Goal: Complete application form

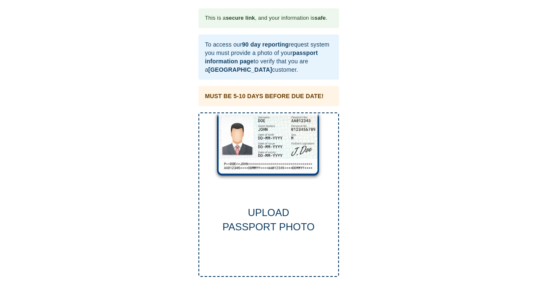
click at [246, 201] on div "UPLOAD PASSPORT PHOTO" at bounding box center [269, 194] width 141 height 165
click at [266, 230] on div "UPLOAD PASSPORT PHOTO" at bounding box center [268, 220] width 139 height 29
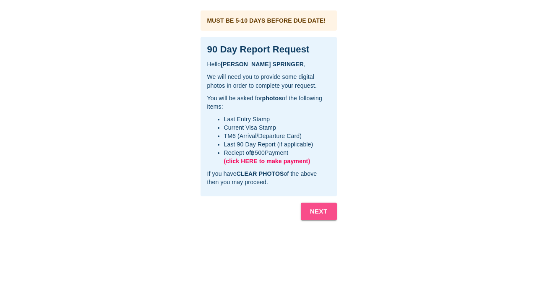
click at [319, 212] on b "NEXT" at bounding box center [319, 211] width 18 height 11
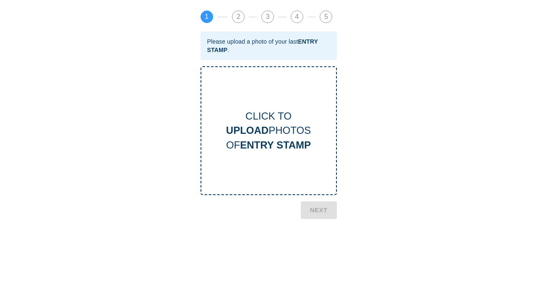
click at [274, 147] on b "ENTRY STAMP" at bounding box center [275, 144] width 71 height 11
click at [282, 139] on b "ENTRY STAMP" at bounding box center [275, 144] width 71 height 11
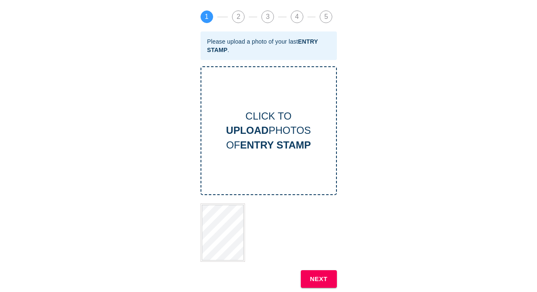
click at [320, 276] on b "NEXT" at bounding box center [319, 279] width 18 height 11
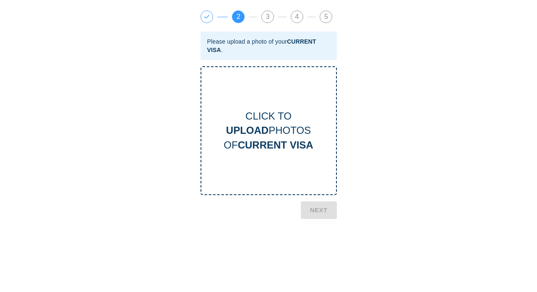
click at [286, 139] on b "CURRENT VISA" at bounding box center [276, 144] width 76 height 11
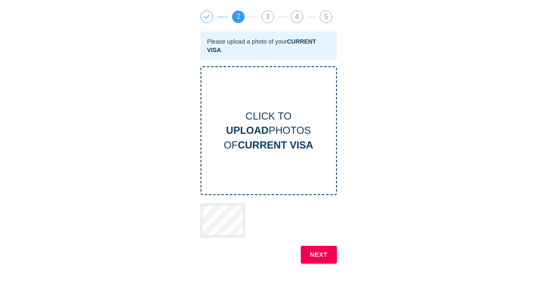
click at [316, 253] on b "NEXT" at bounding box center [319, 254] width 18 height 11
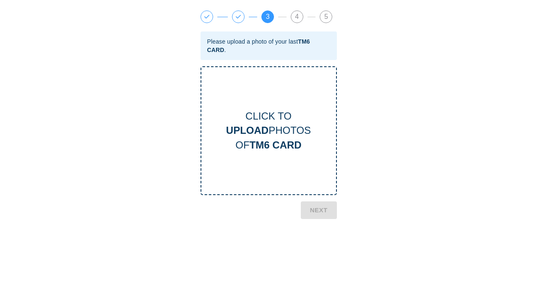
click at [283, 123] on div "CLICK TO UPLOAD PHOTOS OF TM6 CARD" at bounding box center [268, 130] width 135 height 43
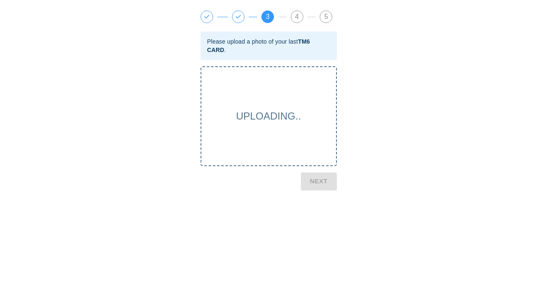
click at [272, 115] on span "UPLOADING.." at bounding box center [268, 115] width 65 height 11
click at [312, 182] on div "1 2 3 4 5 Please upload a photo of your last TM6 CARD . UPLOADING.. NEXT" at bounding box center [268, 277] width 145 height 542
click at [312, 181] on div "1 2 3 4 5 Please upload a photo of your last TM6 CARD . UPLOADING.. NEXT" at bounding box center [268, 277] width 145 height 542
click at [308, 145] on div "UPLOADING.." at bounding box center [269, 116] width 136 height 100
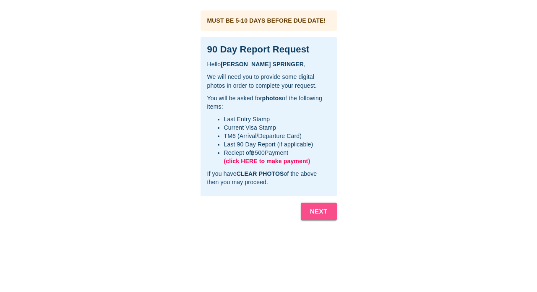
click at [320, 210] on b "NEXT" at bounding box center [319, 211] width 18 height 11
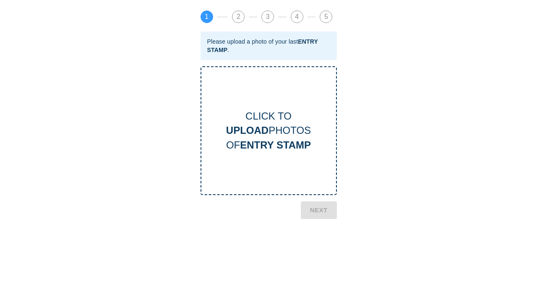
click at [280, 129] on div "CLICK TO UPLOAD PHOTOS OF ENTRY STAMP" at bounding box center [268, 130] width 135 height 43
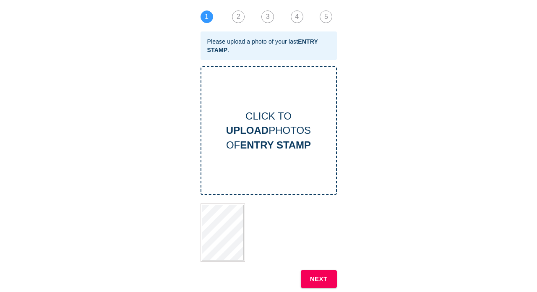
click at [320, 277] on b "NEXT" at bounding box center [319, 279] width 18 height 11
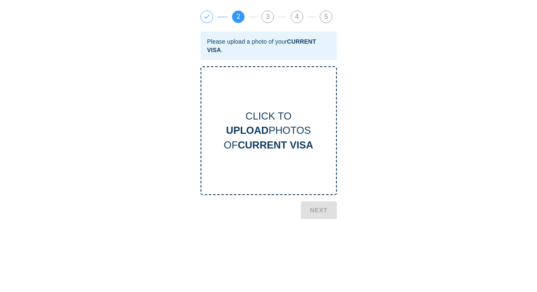
click at [275, 149] on b "CURRENT VISA" at bounding box center [276, 144] width 76 height 11
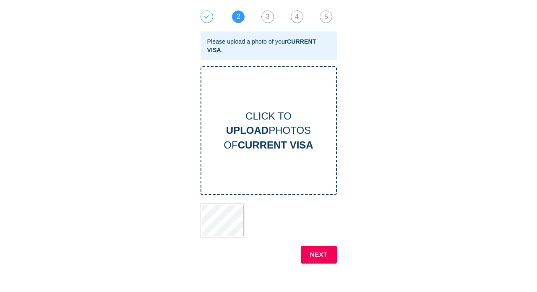
click at [320, 260] on button "NEXT" at bounding box center [319, 255] width 36 height 18
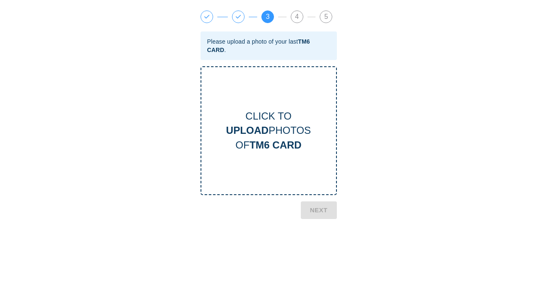
click at [277, 99] on div "CLICK TO UPLOAD PHOTOS OF TM6 CARD" at bounding box center [269, 130] width 136 height 129
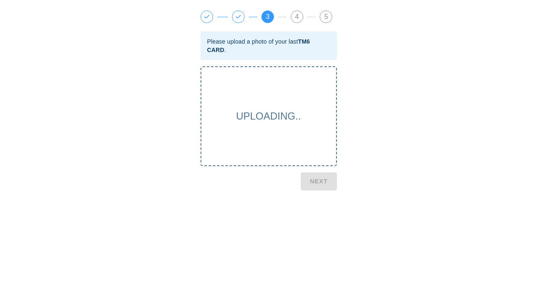
click at [273, 126] on div "UPLOADING.." at bounding box center [269, 116] width 136 height 100
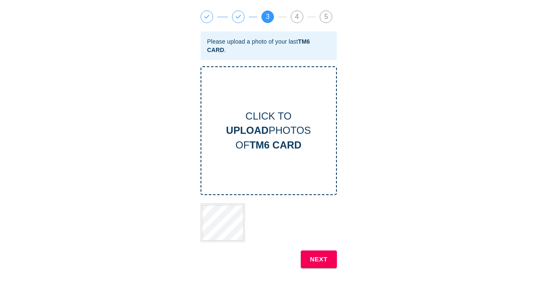
click at [331, 261] on button "NEXT" at bounding box center [319, 260] width 36 height 18
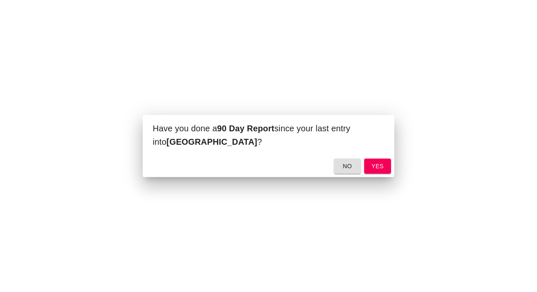
click at [345, 172] on button "no" at bounding box center [347, 167] width 27 height 16
click at [372, 170] on span "yes" at bounding box center [377, 166] width 13 height 10
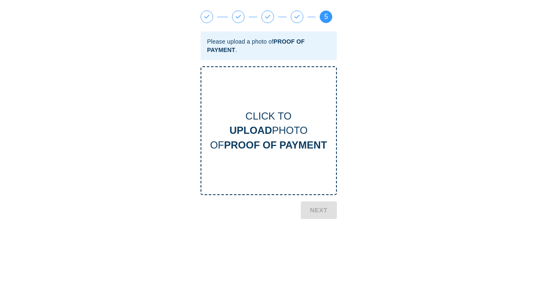
click at [276, 127] on div "CLICK TO UPLOAD PHOTO OF PROOF OF PAYMENT" at bounding box center [268, 130] width 135 height 43
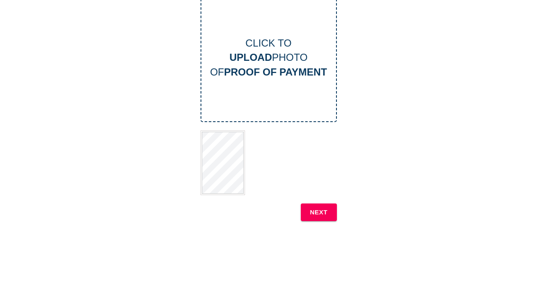
scroll to position [73, 0]
click at [316, 214] on b "NEXT" at bounding box center [319, 212] width 18 height 11
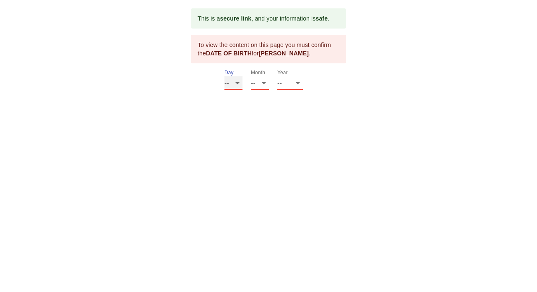
select select "09"
select select "25"
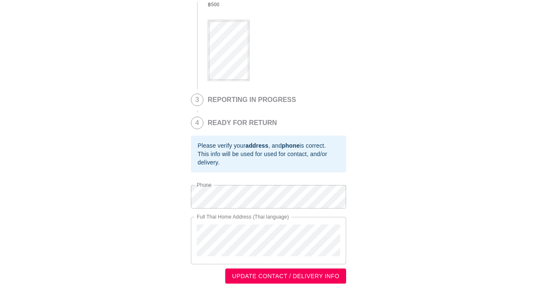
scroll to position [185, 0]
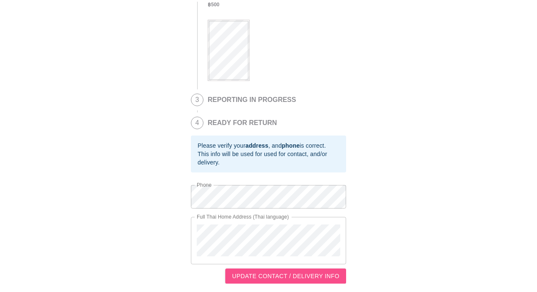
click at [275, 277] on span "UPDATE CONTACT / DELIVERY INFO" at bounding box center [285, 276] width 107 height 10
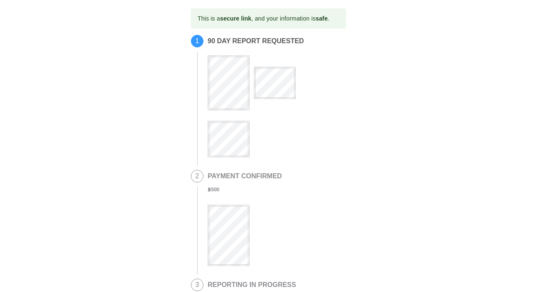
scroll to position [0, 0]
